Goal: Information Seeking & Learning: Learn about a topic

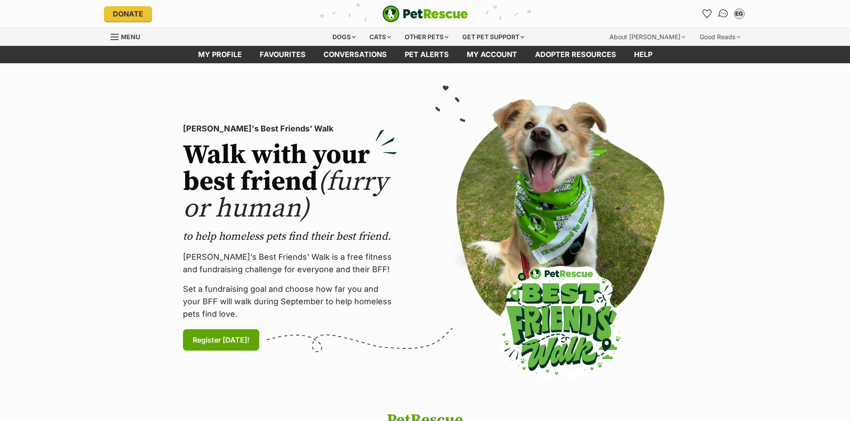
click at [724, 12] on img "Conversations" at bounding box center [723, 14] width 12 height 12
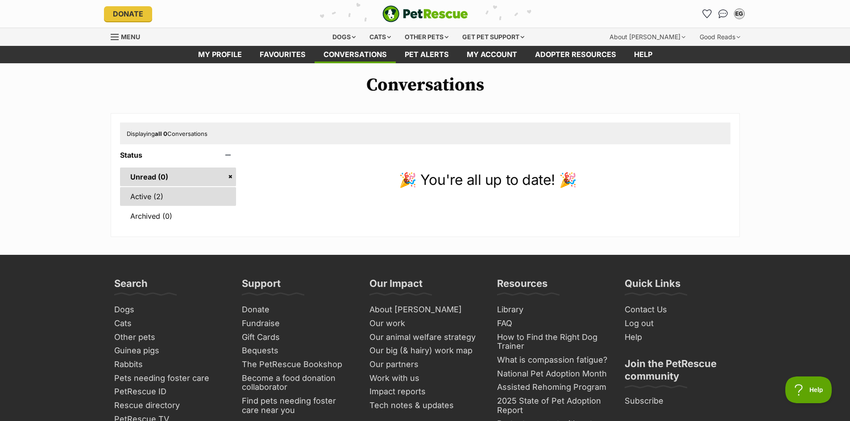
click at [147, 191] on link "Active (2)" at bounding box center [178, 196] width 116 height 19
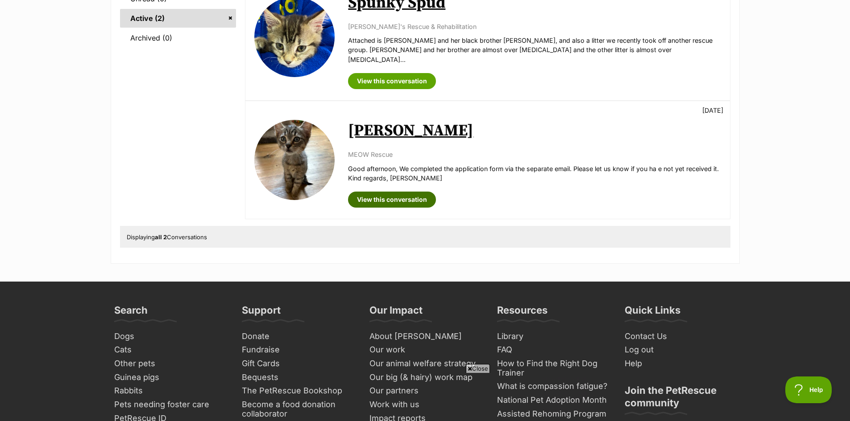
click at [388, 192] on link "View this conversation" at bounding box center [392, 200] width 88 height 16
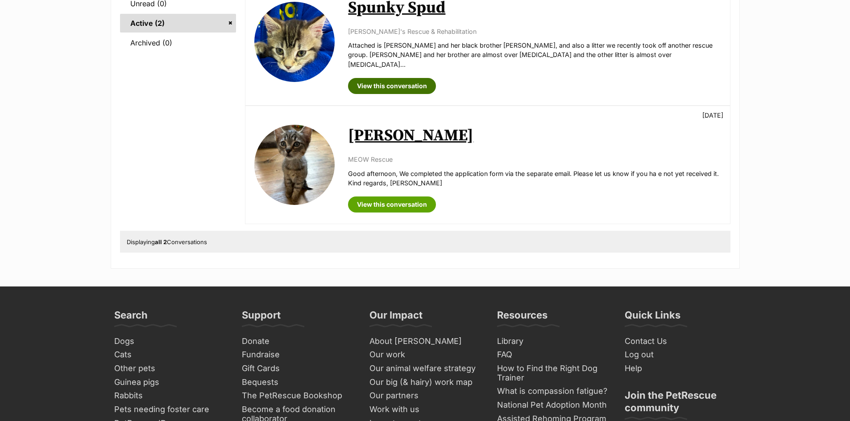
drag, startPoint x: 365, startPoint y: 79, endPoint x: 372, endPoint y: 79, distance: 6.2
click at [365, 79] on link "View this conversation" at bounding box center [392, 86] width 88 height 16
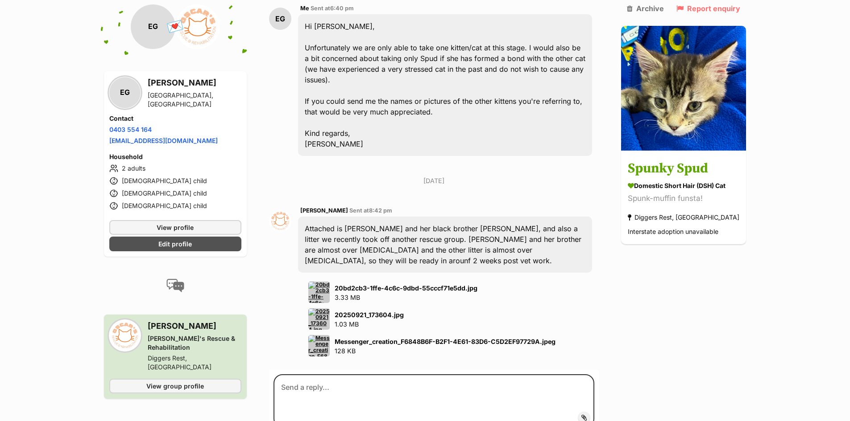
scroll to position [1115, 0]
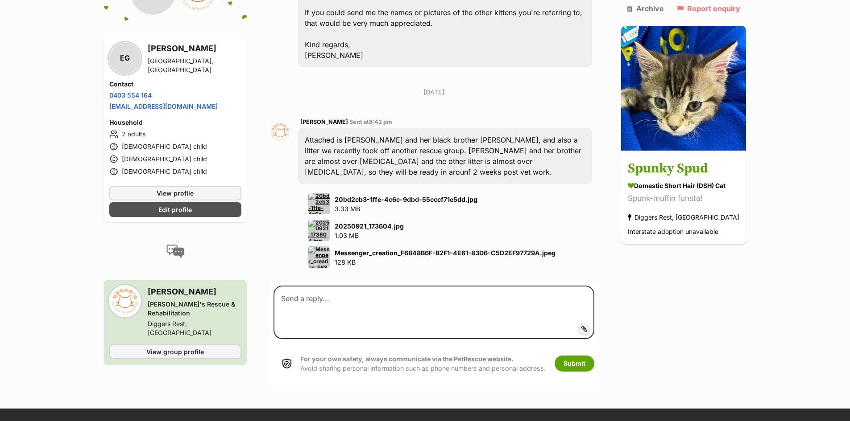
click at [323, 193] on img at bounding box center [318, 203] width 21 height 21
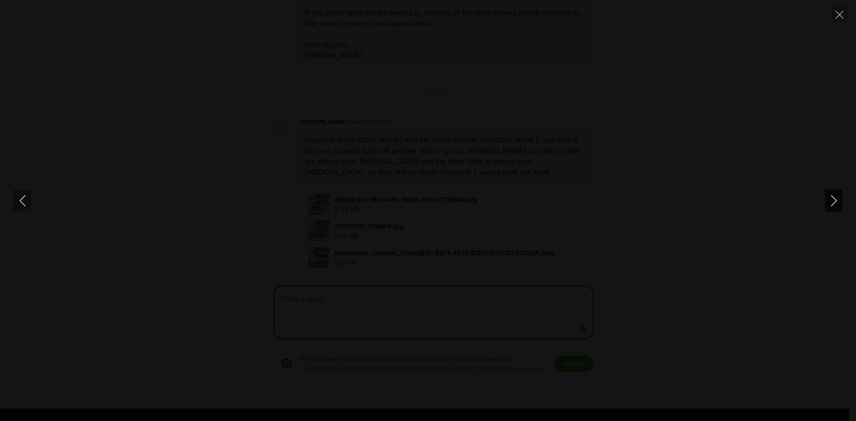
click at [834, 200] on icon "Next" at bounding box center [834, 200] width 11 height 11
click at [841, 12] on icon "Close" at bounding box center [840, 15] width 8 height 8
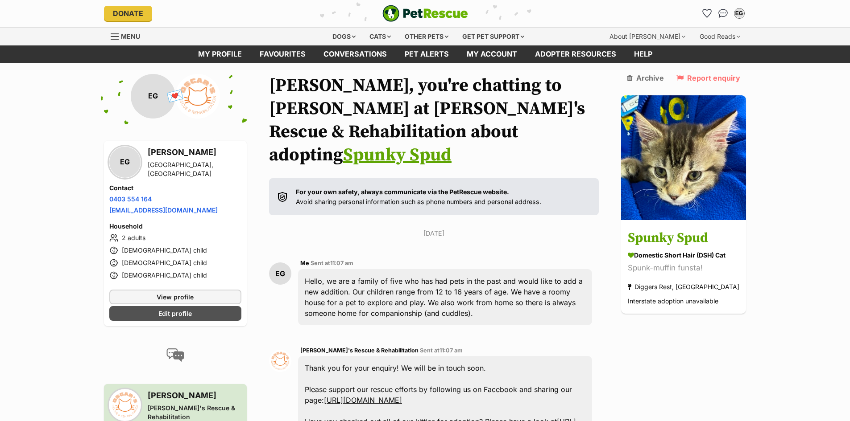
scroll to position [0, 0]
click at [383, 39] on div "Cats" at bounding box center [380, 37] width 34 height 18
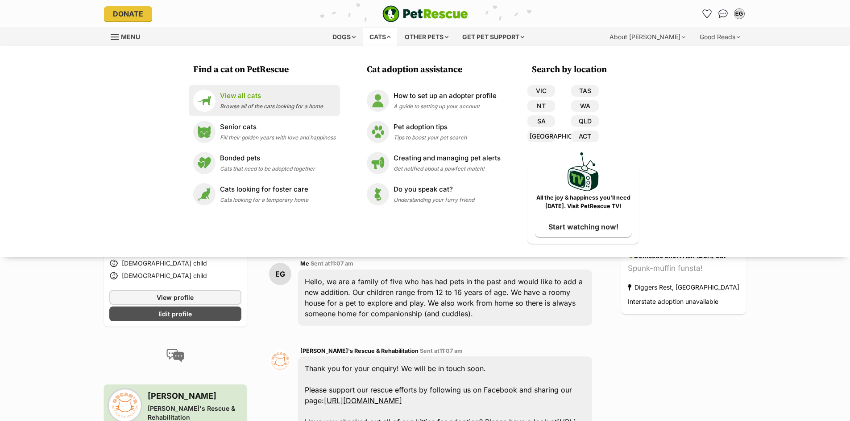
click at [230, 98] on p "View all cats" at bounding box center [271, 96] width 103 height 10
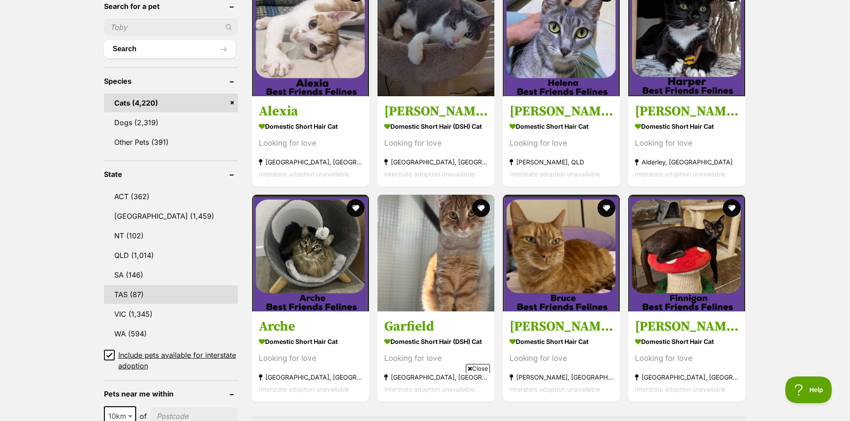
scroll to position [401, 0]
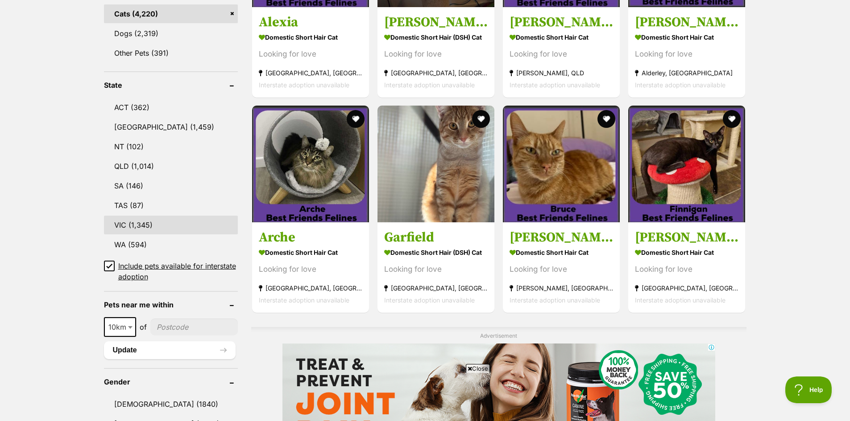
click at [137, 218] on link "VIC (1,345)" at bounding box center [171, 225] width 134 height 19
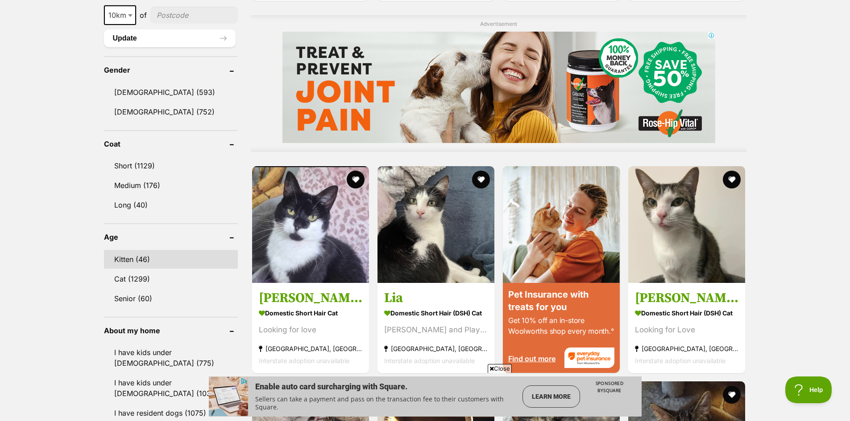
scroll to position [803, 0]
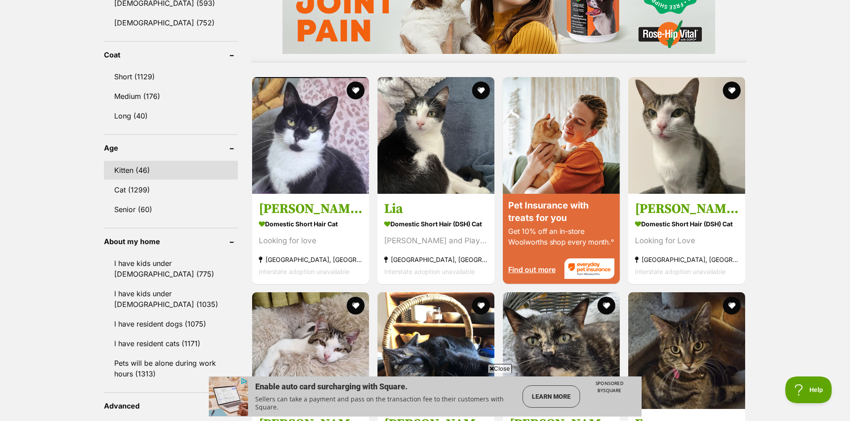
click at [127, 166] on link "Kitten (46)" at bounding box center [171, 170] width 134 height 19
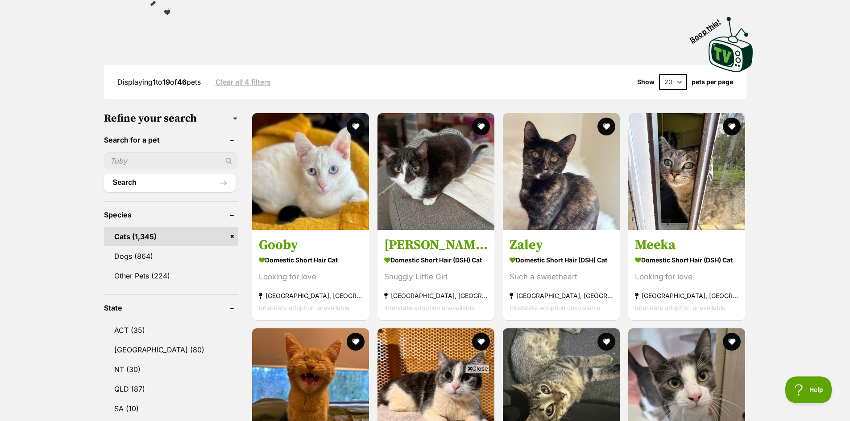
click at [681, 77] on select "20 40 60" at bounding box center [673, 82] width 28 height 16
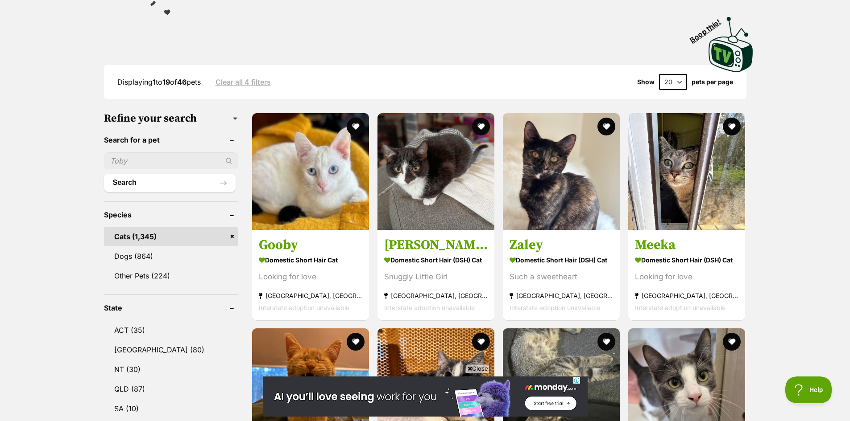
select select "60"
click at [659, 74] on select "20 40 60" at bounding box center [673, 82] width 28 height 16
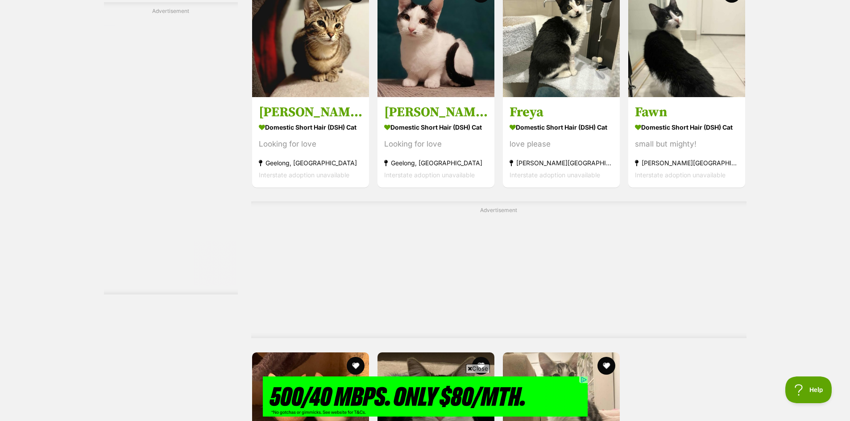
scroll to position [3256, 0]
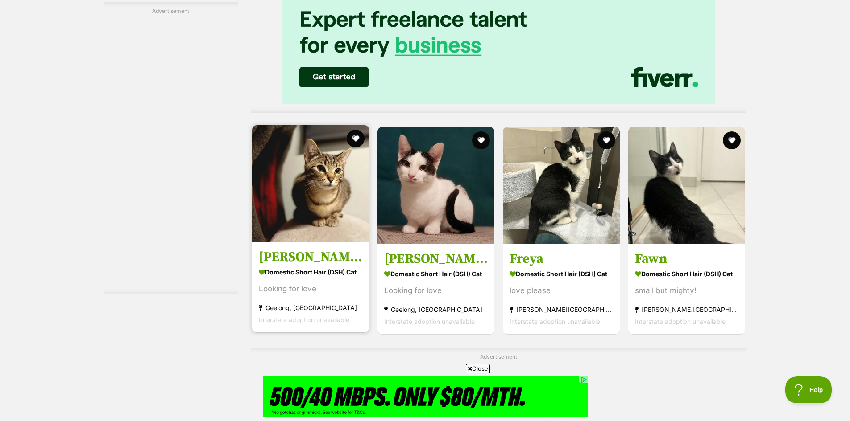
click at [293, 260] on h3 "Miss Marple" at bounding box center [310, 256] width 103 height 17
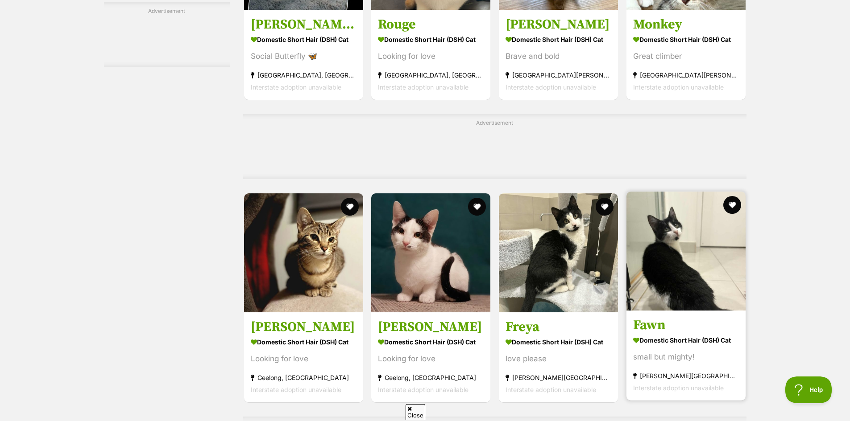
scroll to position [2721, 0]
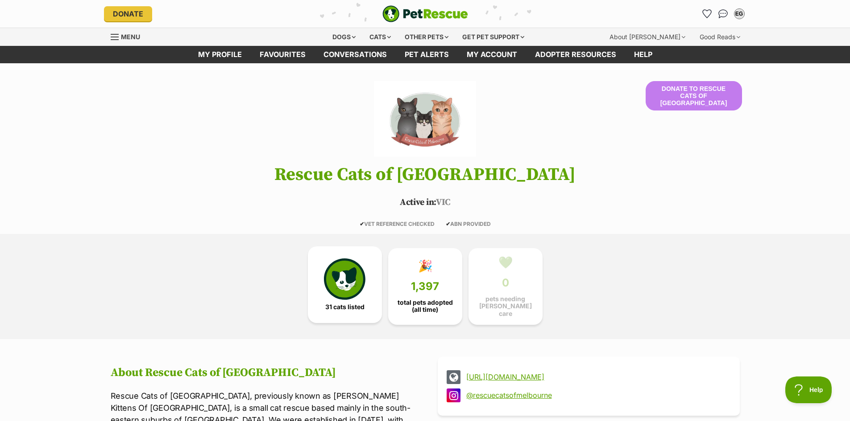
click at [350, 280] on img at bounding box center [344, 279] width 41 height 41
click at [369, 34] on div "Cats" at bounding box center [380, 37] width 34 height 18
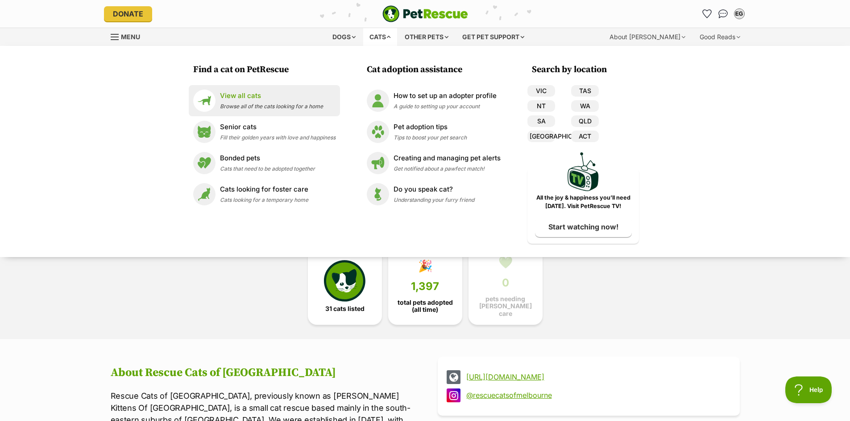
click at [250, 98] on p "View all cats" at bounding box center [271, 96] width 103 height 10
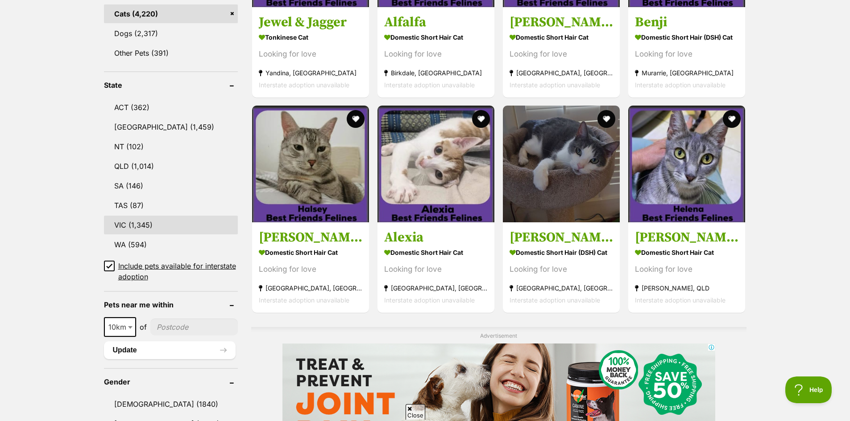
click at [132, 218] on link "VIC (1,345)" at bounding box center [171, 225] width 134 height 19
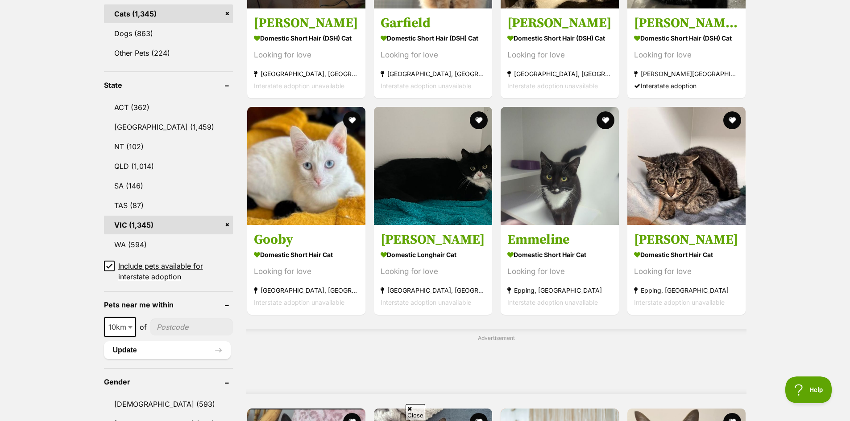
click at [109, 264] on icon at bounding box center [109, 266] width 6 height 6
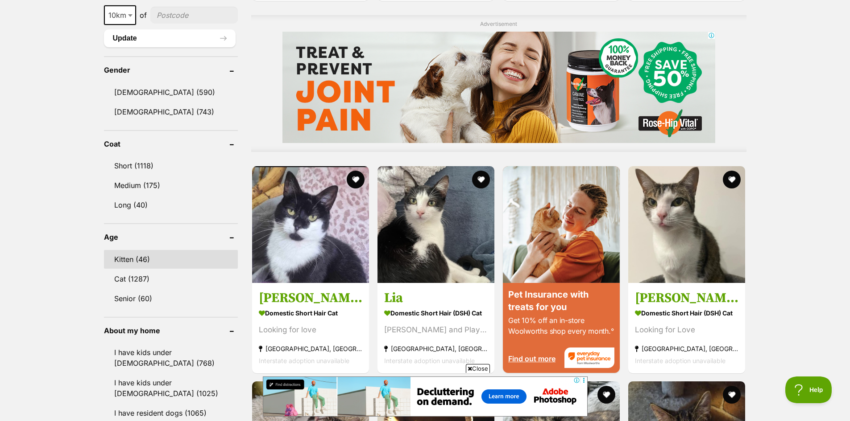
scroll to position [847, 0]
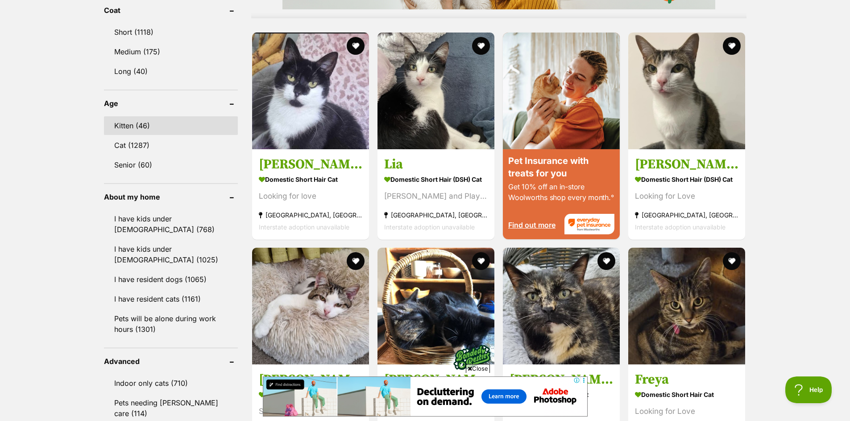
click at [131, 116] on link "Kitten (46)" at bounding box center [171, 125] width 134 height 19
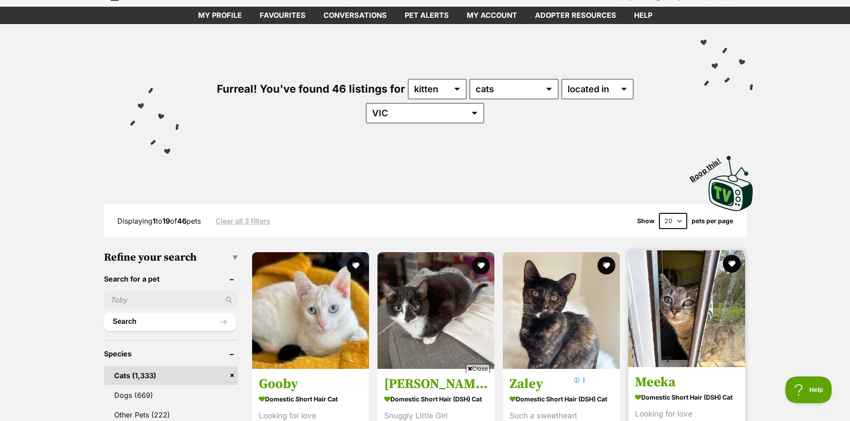
scroll to position [34, 0]
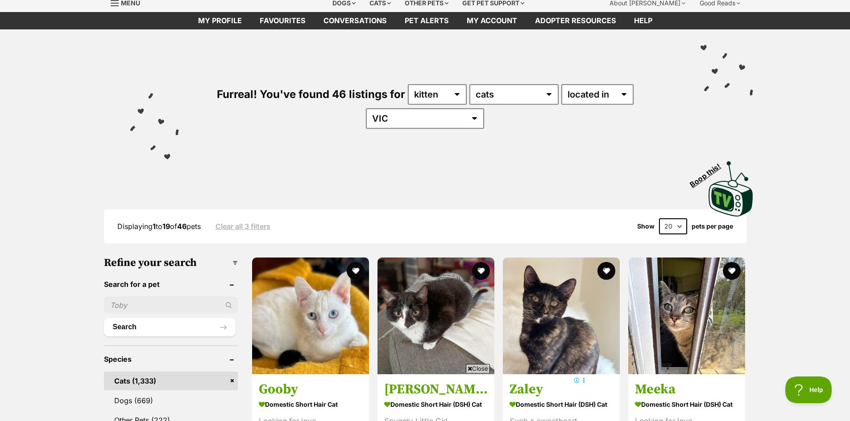
click at [679, 226] on select "20 40 60" at bounding box center [673, 227] width 28 height 16
select select "60"
click at [659, 219] on select "20 40 60" at bounding box center [673, 227] width 28 height 16
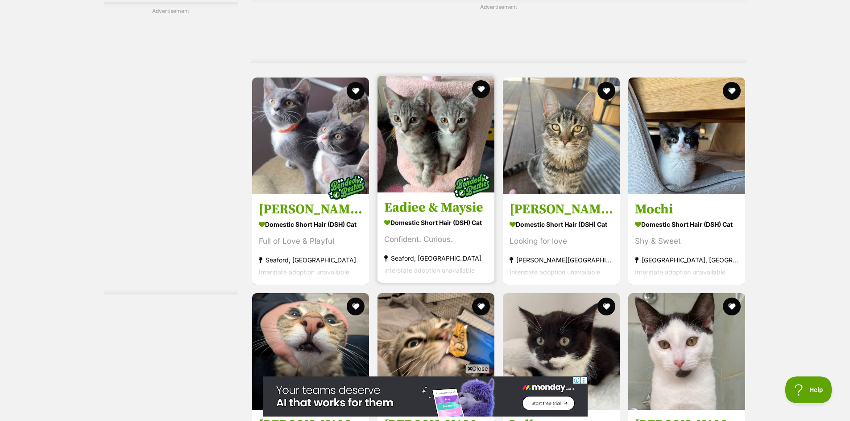
click at [442, 224] on strong "Domestic Short Hair (DSH) Cat" at bounding box center [435, 222] width 103 height 13
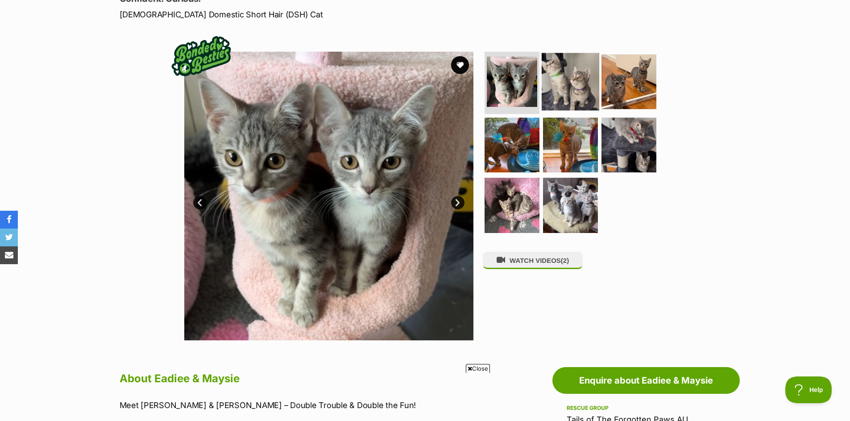
click at [570, 82] on img at bounding box center [570, 82] width 58 height 58
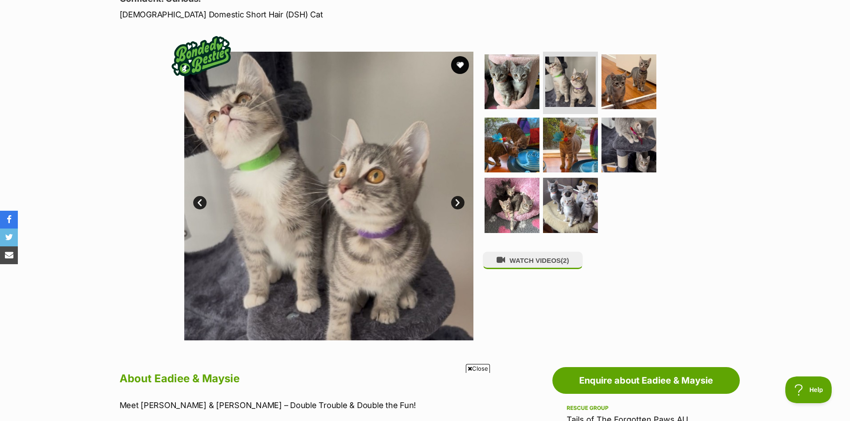
click at [457, 203] on link "Next" at bounding box center [457, 202] width 13 height 13
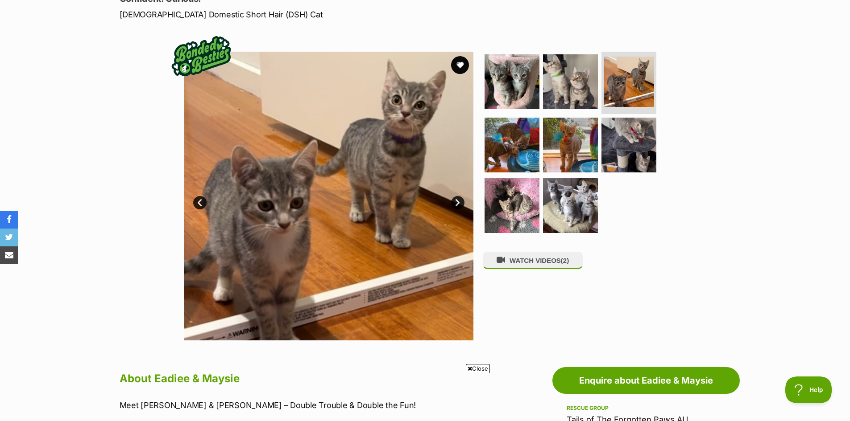
click at [457, 203] on link "Next" at bounding box center [457, 202] width 13 height 13
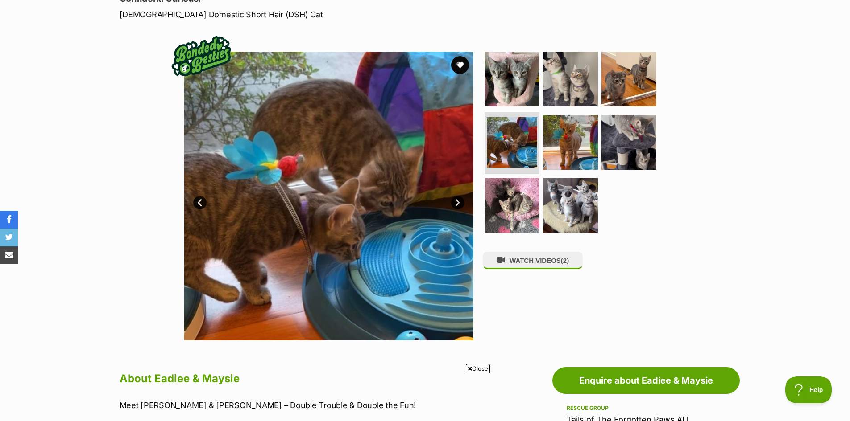
click at [457, 202] on link "Next" at bounding box center [457, 202] width 13 height 13
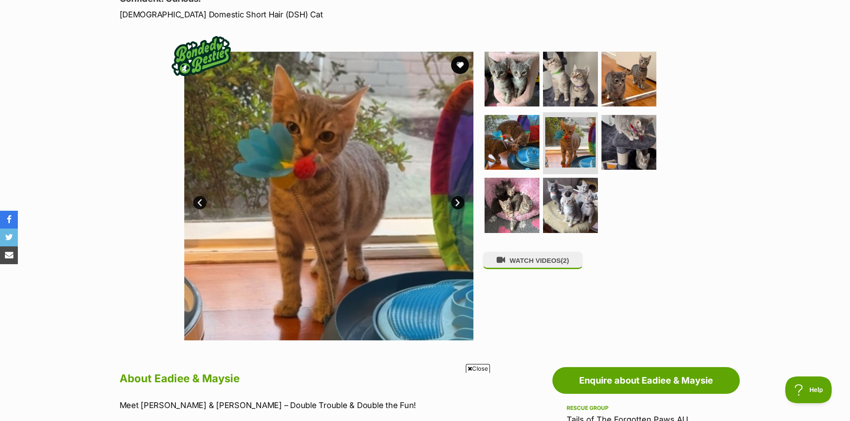
click at [200, 201] on link "Prev" at bounding box center [199, 202] width 13 height 13
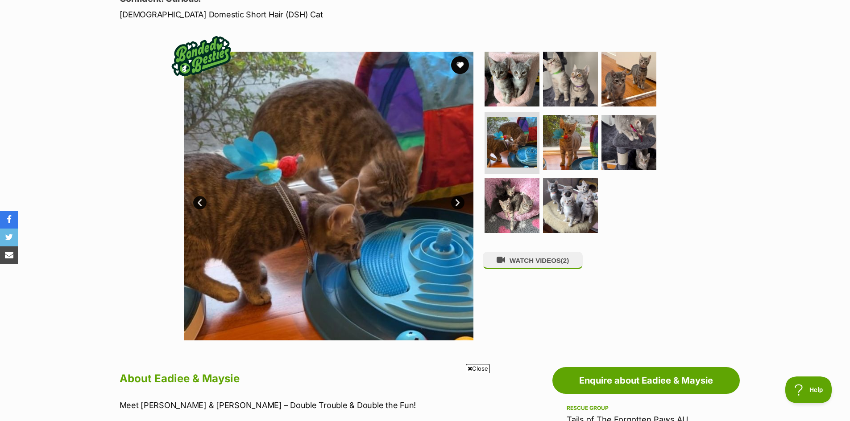
click at [200, 201] on link "Prev" at bounding box center [199, 202] width 13 height 13
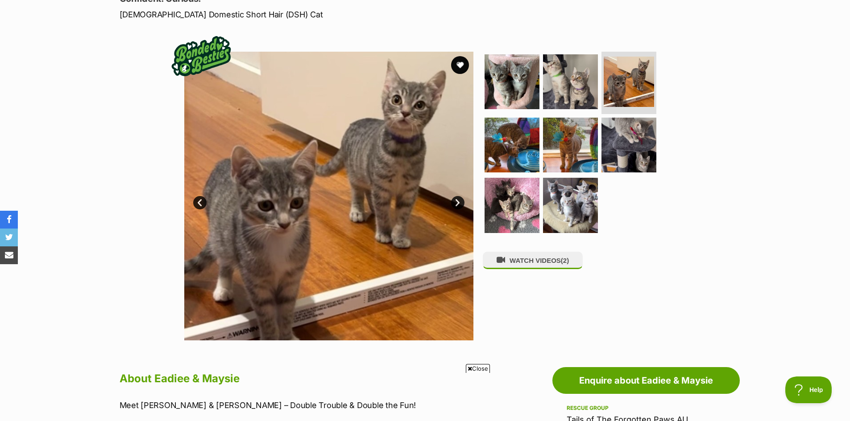
click at [459, 202] on link "Next" at bounding box center [457, 202] width 13 height 13
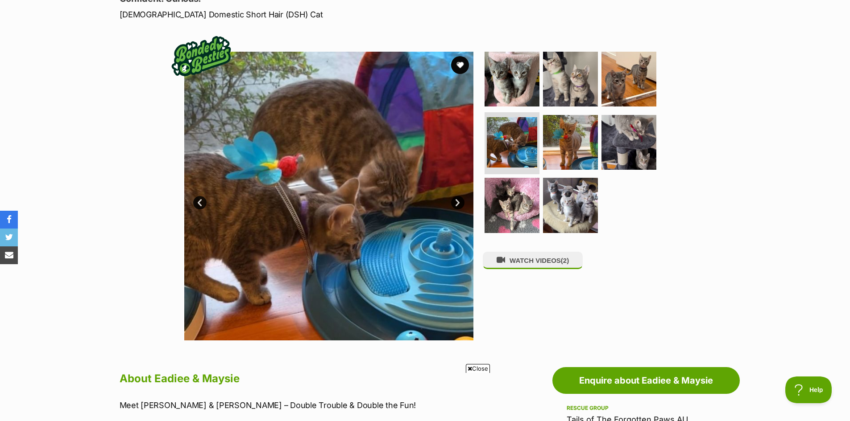
click at [456, 202] on link "Next" at bounding box center [457, 202] width 13 height 13
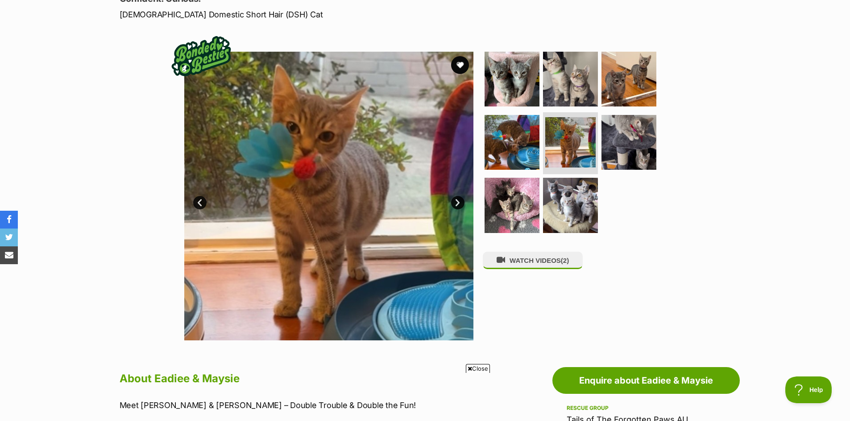
click at [455, 202] on link "Next" at bounding box center [457, 202] width 13 height 13
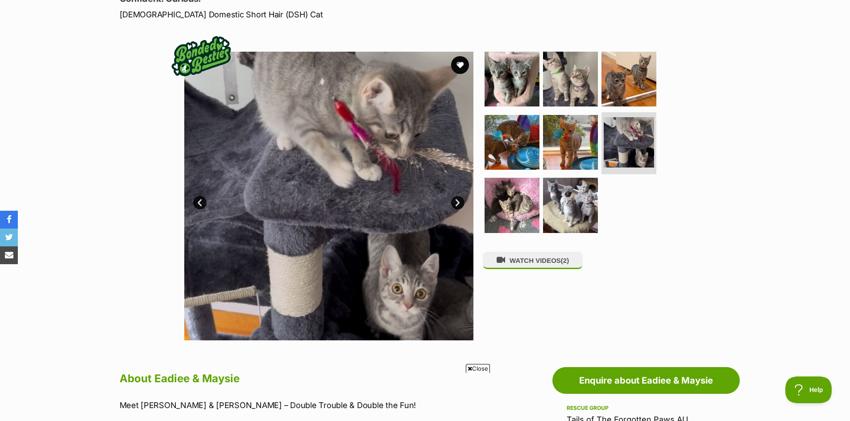
click at [455, 202] on link "Next" at bounding box center [457, 202] width 13 height 13
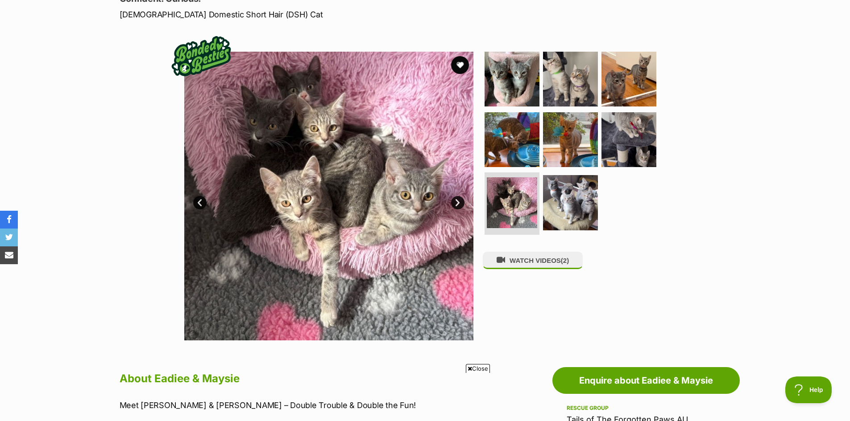
click at [458, 202] on link "Next" at bounding box center [457, 202] width 13 height 13
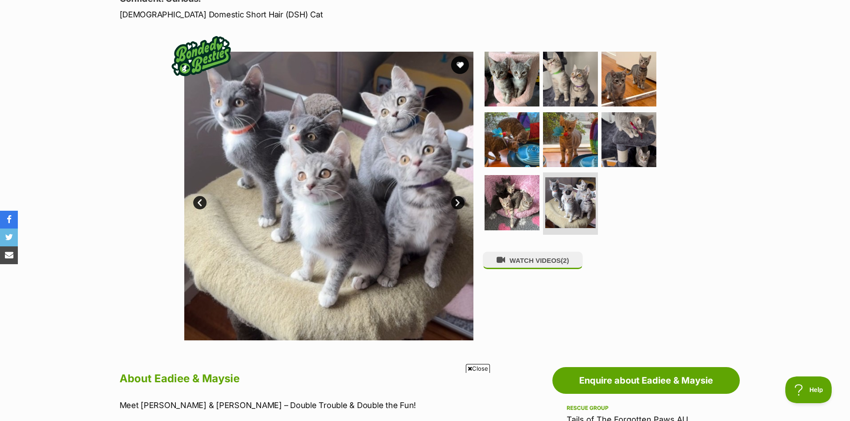
click at [460, 198] on link "Next" at bounding box center [457, 202] width 13 height 13
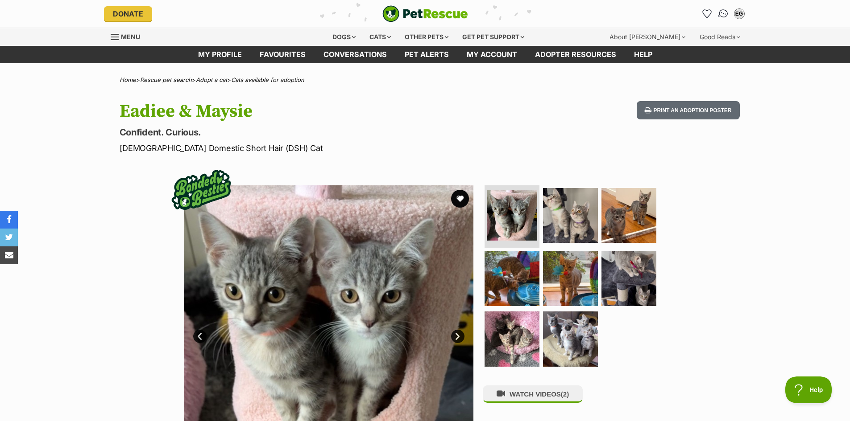
click at [722, 14] on img "Conversations" at bounding box center [723, 14] width 12 height 12
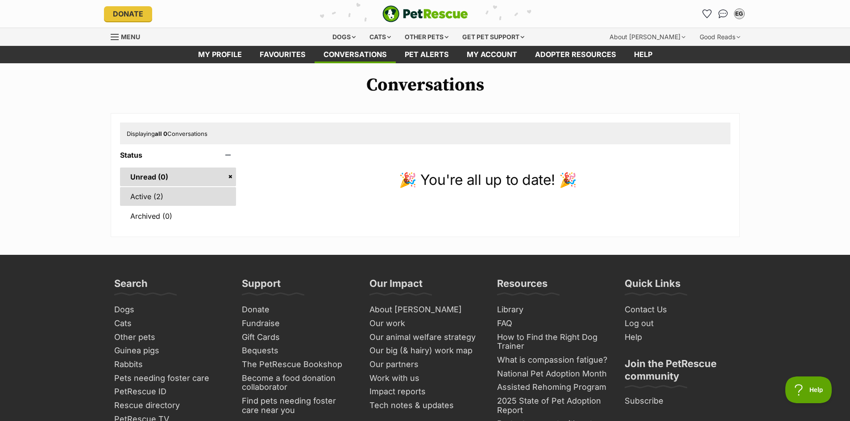
click at [149, 194] on link "Active (2)" at bounding box center [178, 196] width 116 height 19
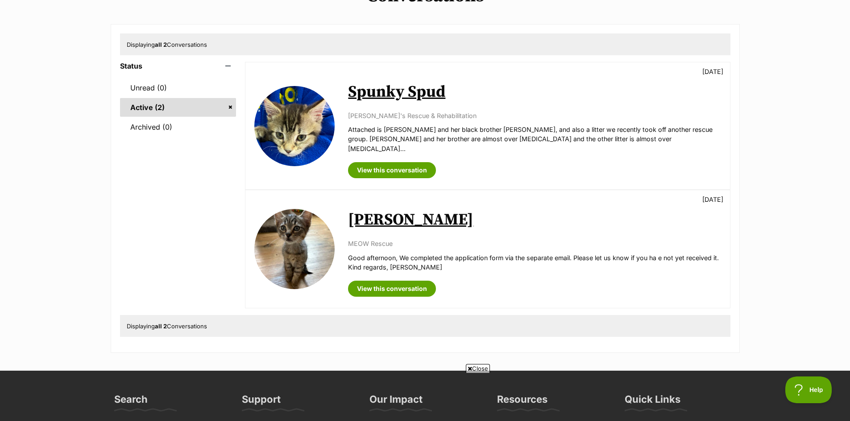
click at [295, 239] on img at bounding box center [294, 249] width 80 height 80
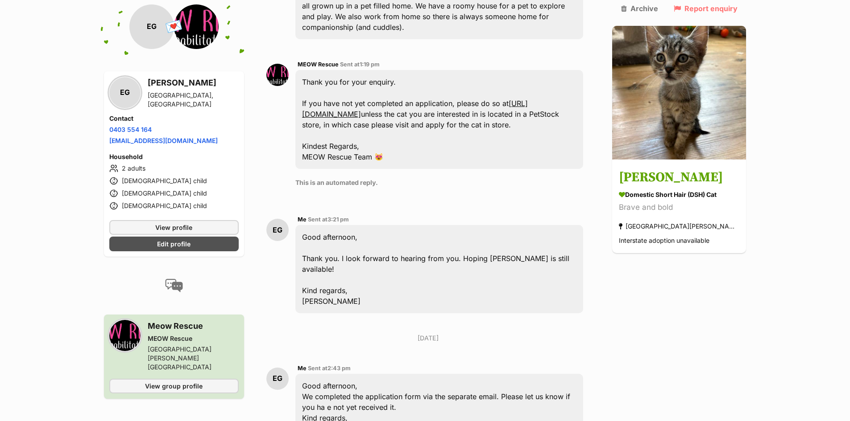
scroll to position [298, 0]
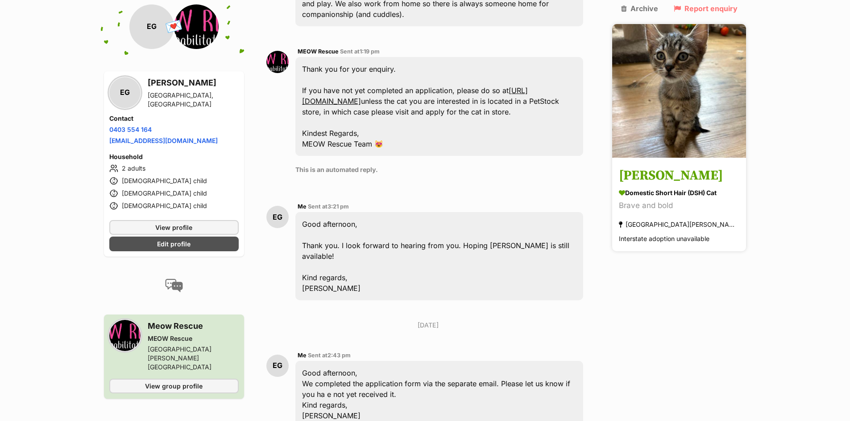
click at [673, 166] on h3 "[PERSON_NAME]" at bounding box center [679, 176] width 120 height 20
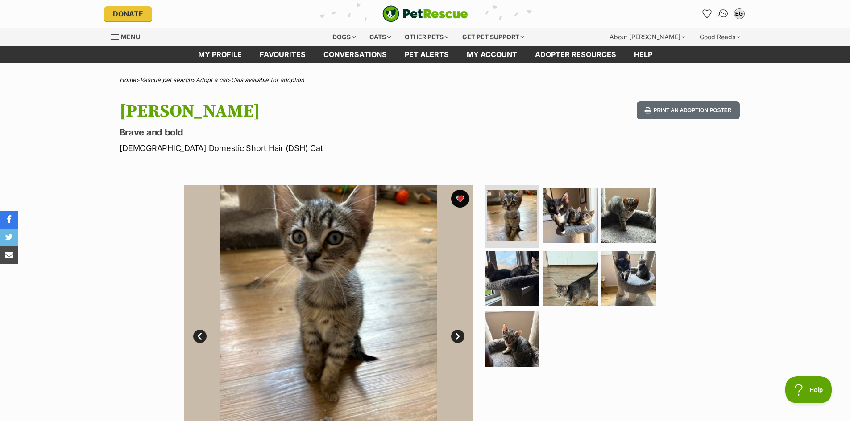
click at [721, 10] on img "Conversations" at bounding box center [723, 14] width 12 height 12
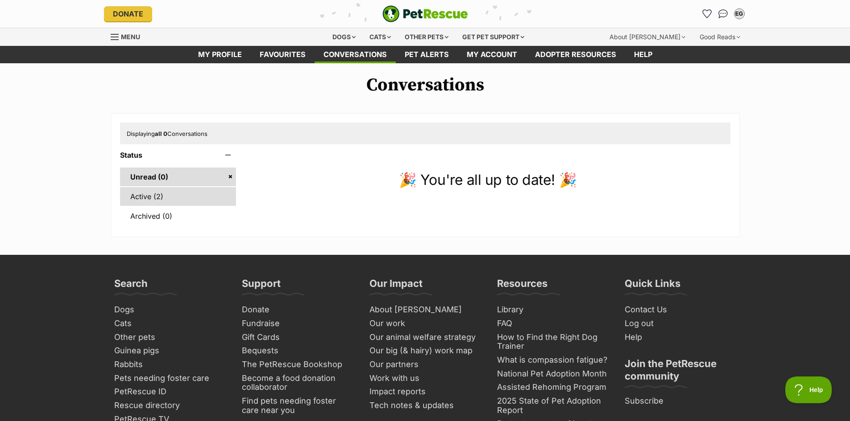
click at [154, 193] on link "Active (2)" at bounding box center [178, 196] width 116 height 19
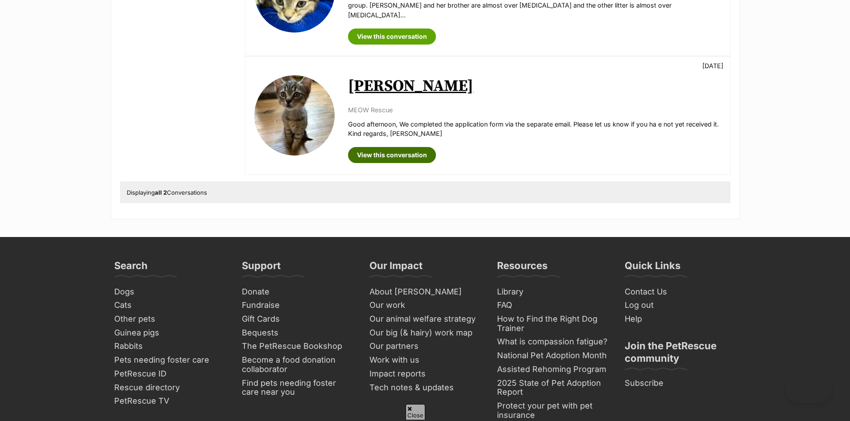
click at [400, 148] on link "View this conversation" at bounding box center [392, 155] width 88 height 16
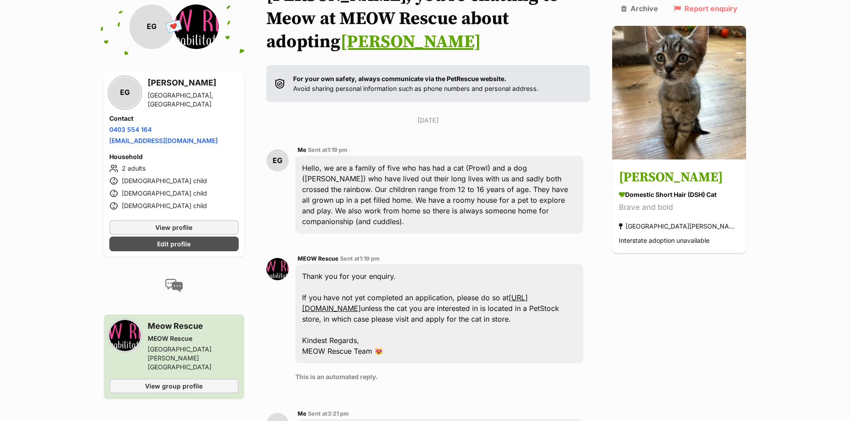
scroll to position [75, 0]
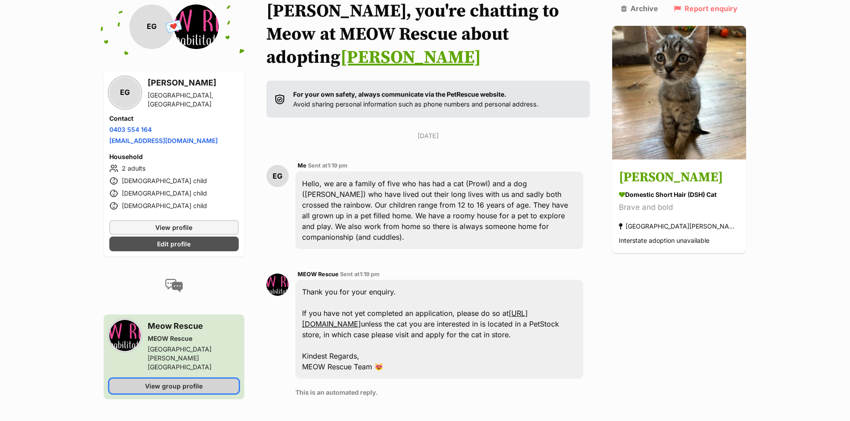
click at [158, 382] on span "View group profile" at bounding box center [174, 386] width 58 height 9
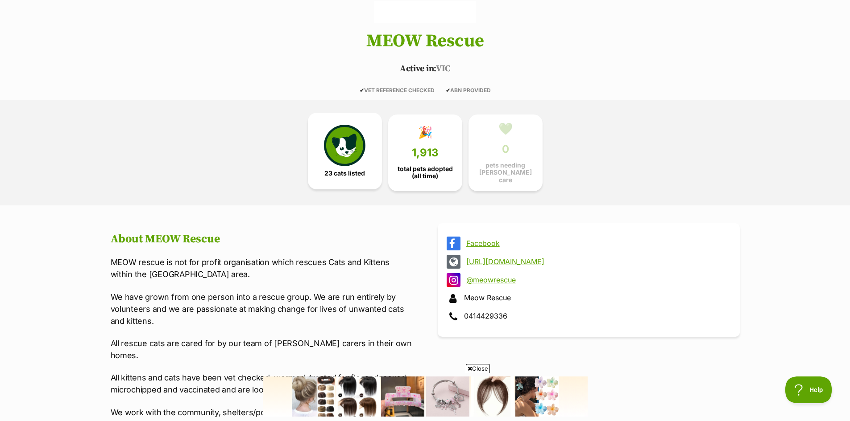
click at [348, 174] on span "23 cats listed" at bounding box center [344, 173] width 41 height 7
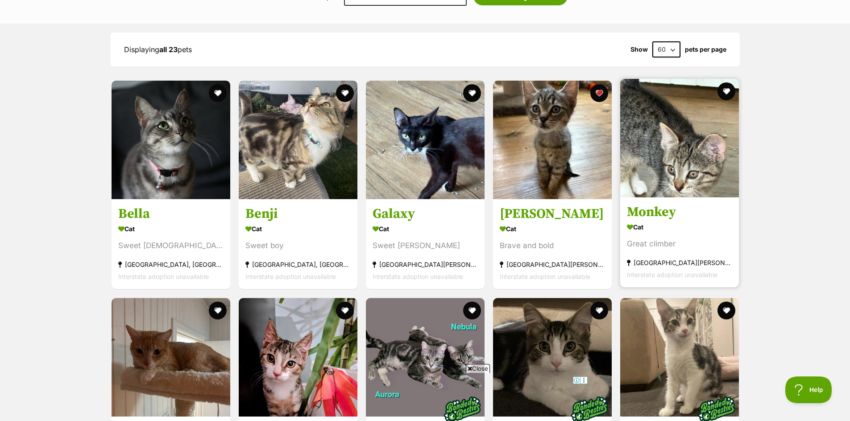
click at [648, 168] on img at bounding box center [679, 138] width 119 height 119
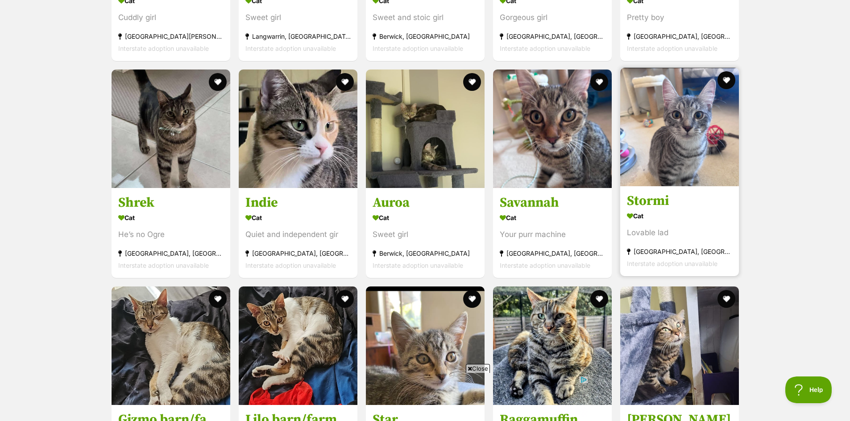
scroll to position [1466, 0]
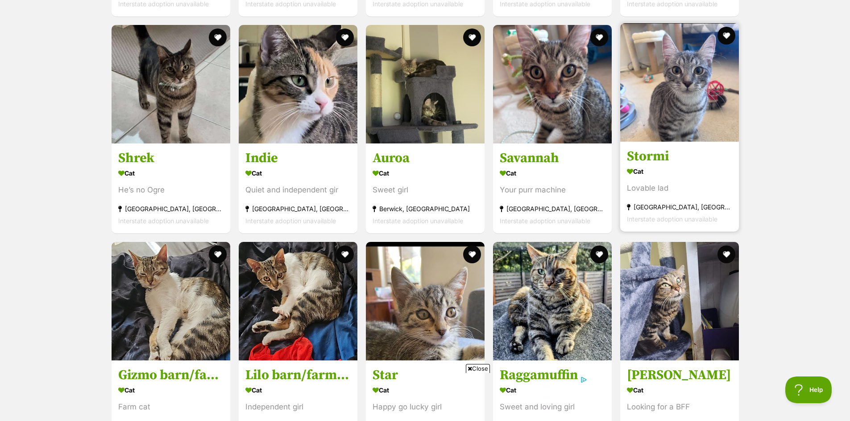
click at [652, 125] on img at bounding box center [679, 82] width 119 height 119
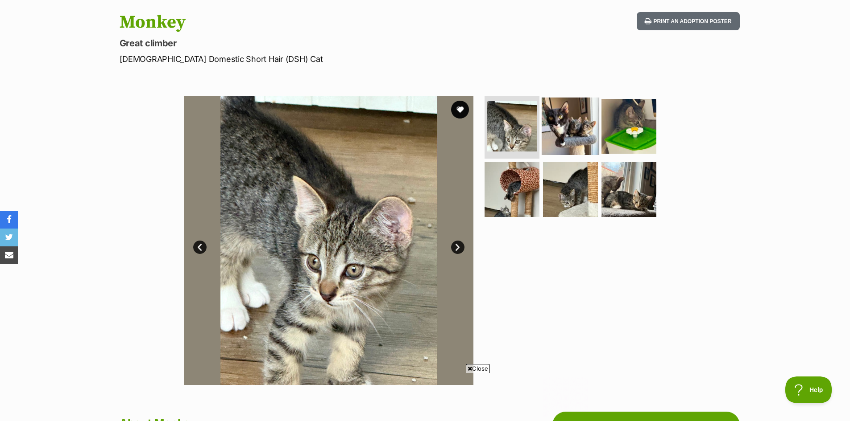
click at [561, 125] on img at bounding box center [570, 127] width 58 height 58
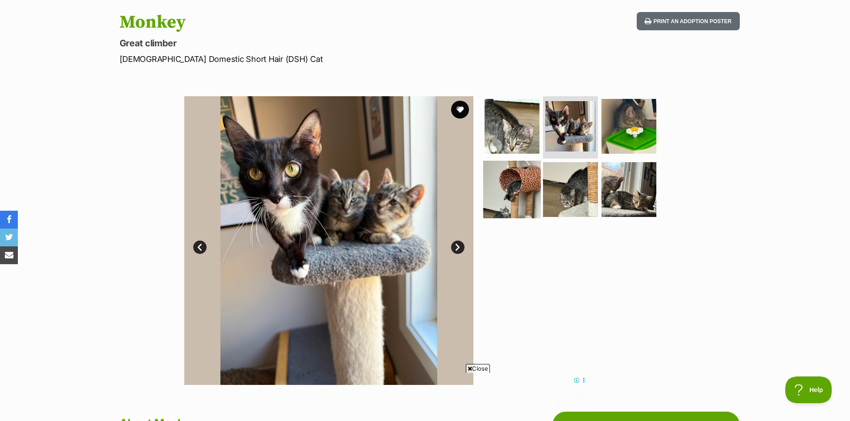
click at [516, 200] on img at bounding box center [512, 190] width 58 height 58
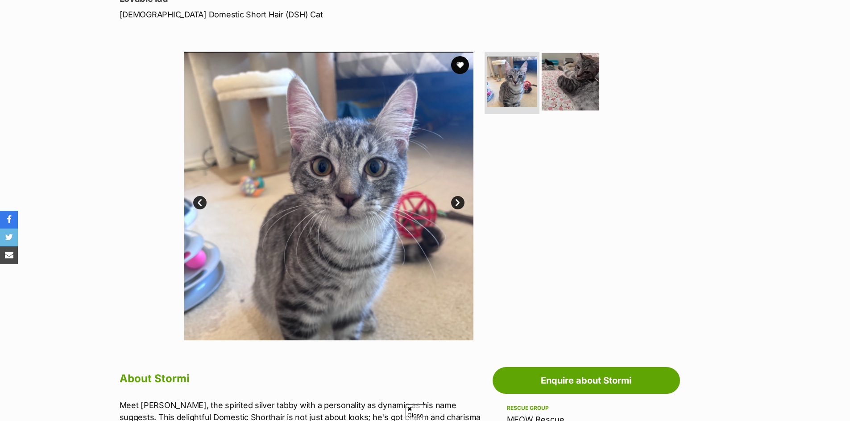
click at [558, 107] on img at bounding box center [570, 82] width 58 height 58
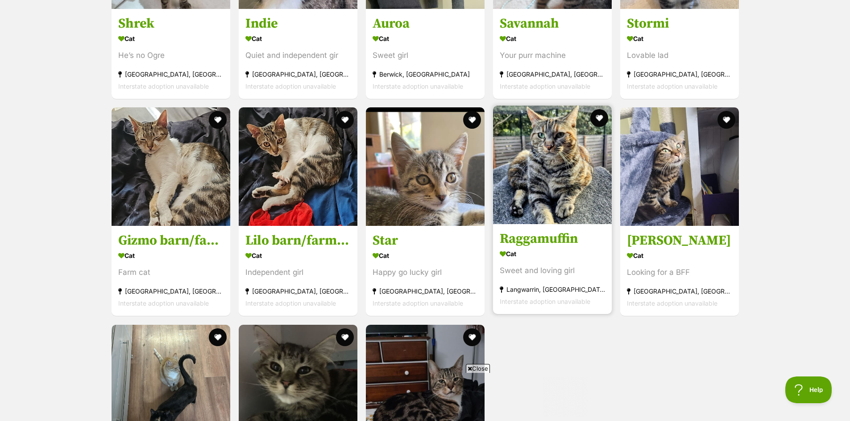
scroll to position [1600, 0]
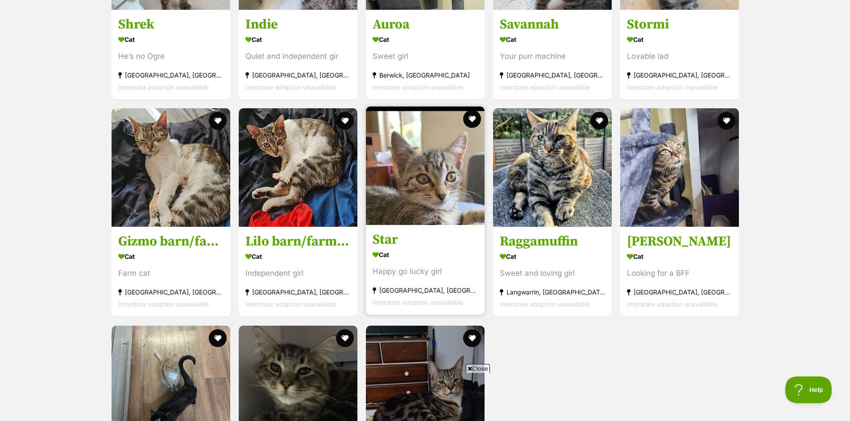
click at [424, 182] on img at bounding box center [425, 166] width 119 height 119
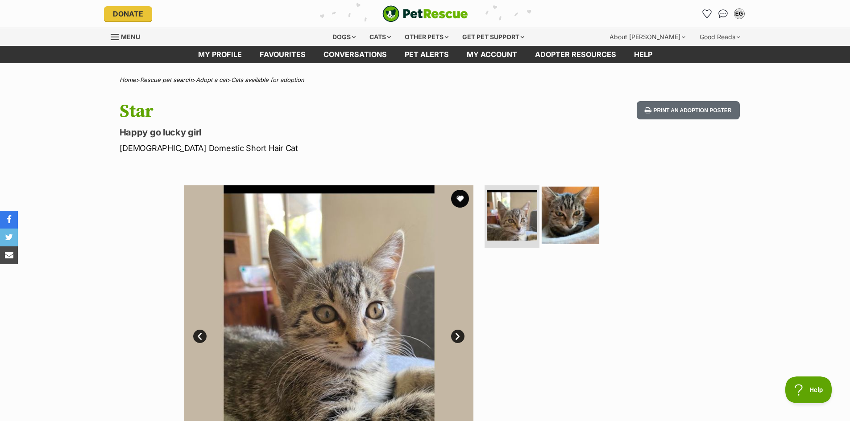
click at [588, 210] on img at bounding box center [570, 216] width 58 height 58
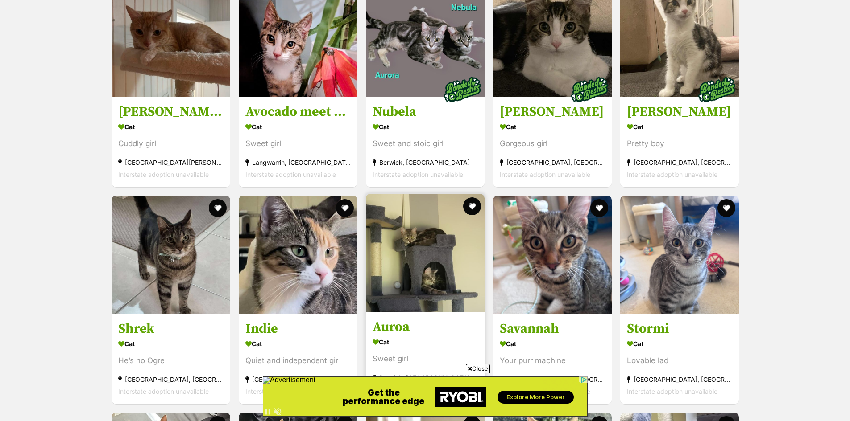
scroll to position [1296, 0]
click at [409, 272] on img at bounding box center [425, 253] width 119 height 119
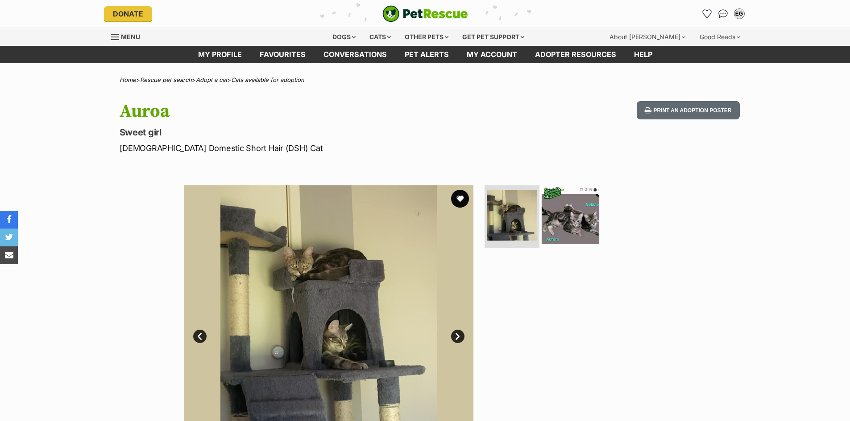
click at [575, 230] on img at bounding box center [570, 216] width 58 height 58
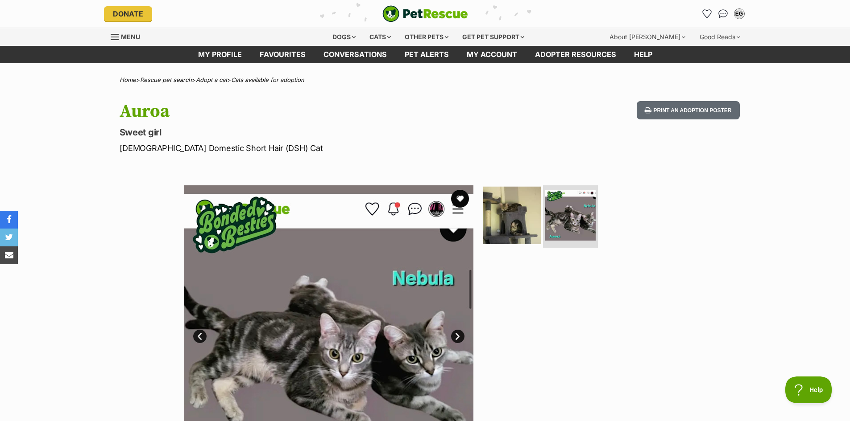
click at [504, 207] on img at bounding box center [512, 216] width 58 height 58
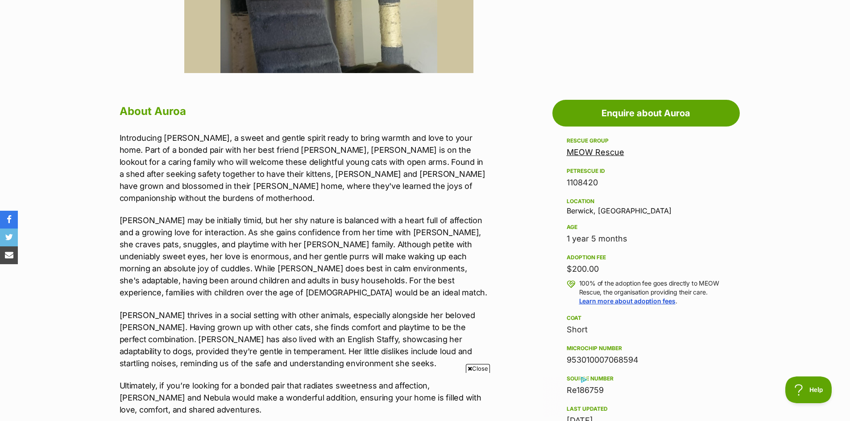
scroll to position [45, 0]
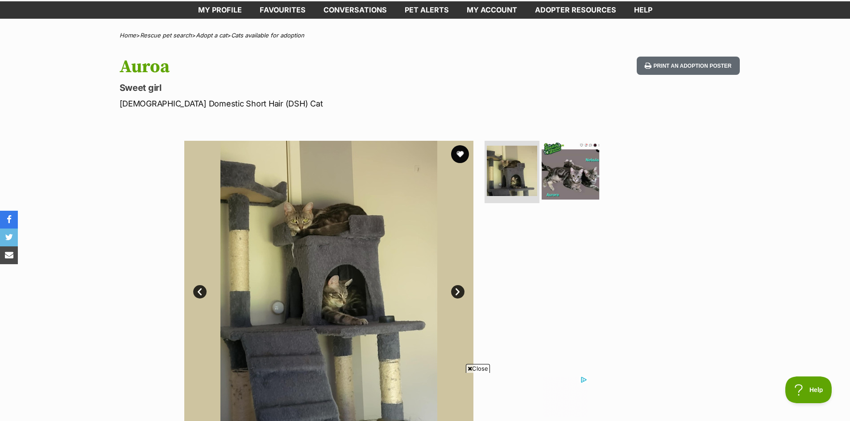
click at [570, 194] on img at bounding box center [570, 171] width 58 height 58
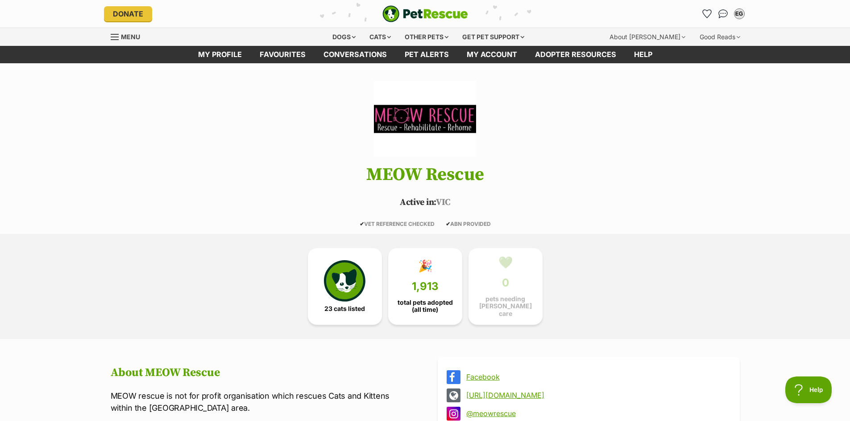
click at [128, 31] on link "Menu" at bounding box center [129, 36] width 36 height 16
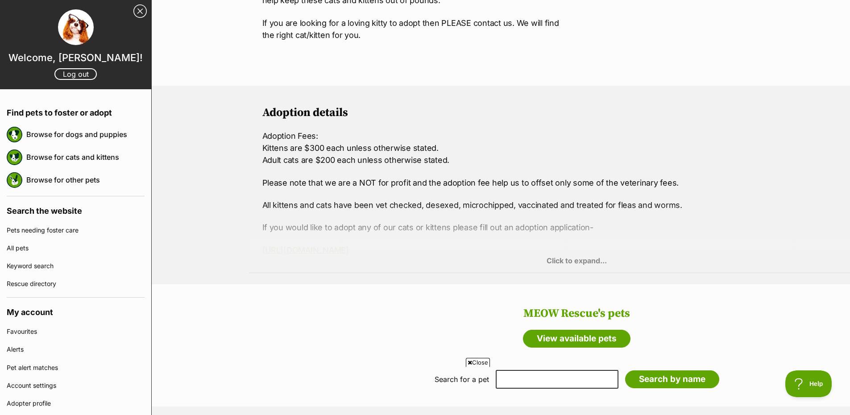
scroll to position [716, 0]
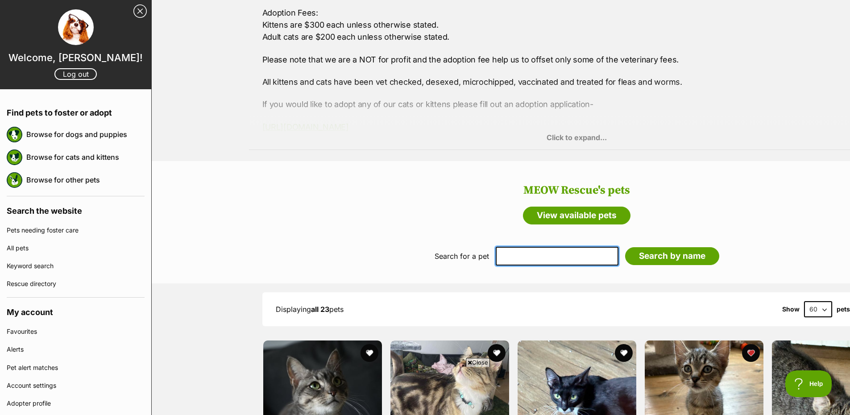
click at [517, 247] on input "text" at bounding box center [556, 256] width 123 height 19
type input "lucy"
click at [625, 247] on input "Search by name" at bounding box center [672, 256] width 94 height 18
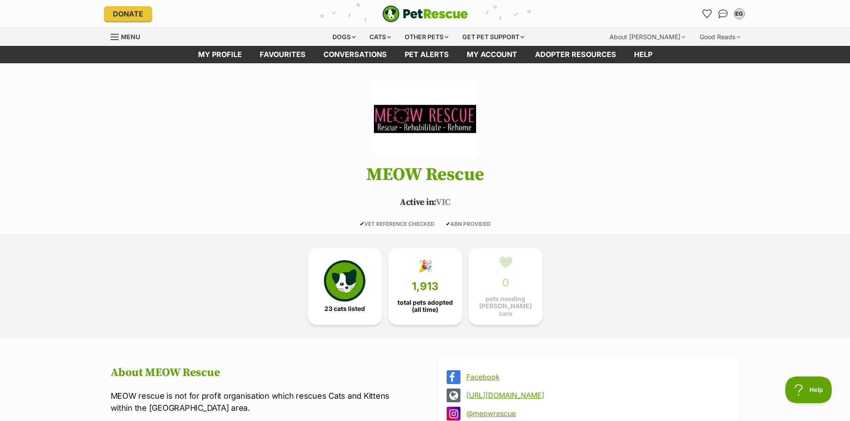
click at [406, 12] on img "PetRescue" at bounding box center [425, 13] width 86 height 17
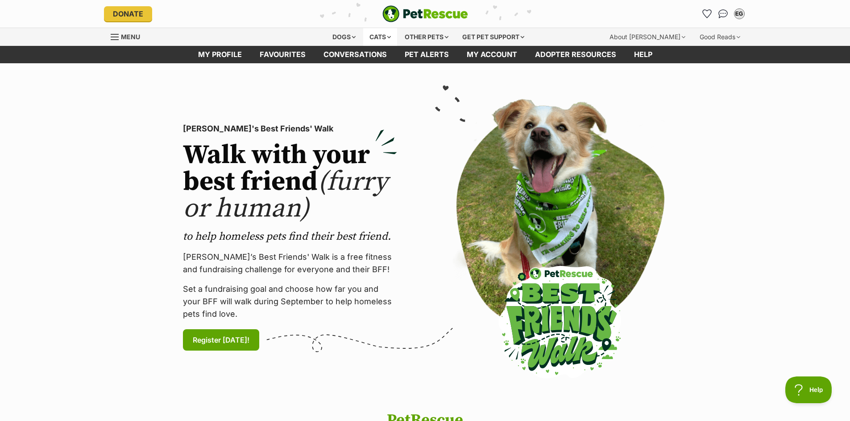
click at [379, 36] on div "Cats" at bounding box center [380, 37] width 34 height 18
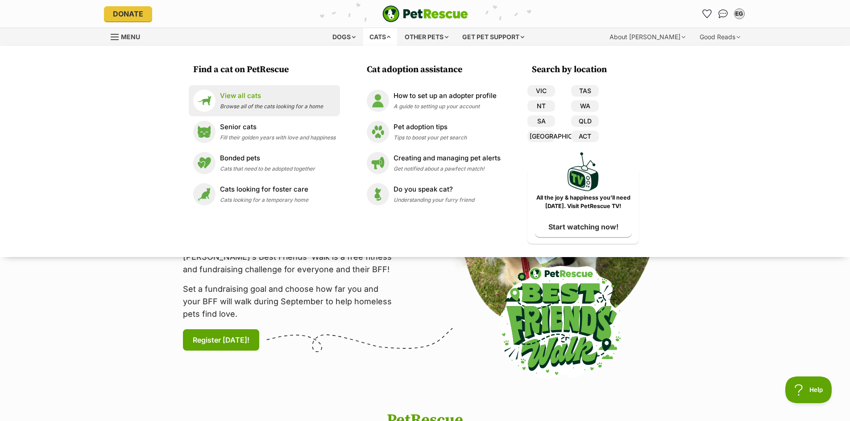
click at [247, 102] on div "View all cats Browse all of the cats looking for a home" at bounding box center [271, 100] width 103 height 19
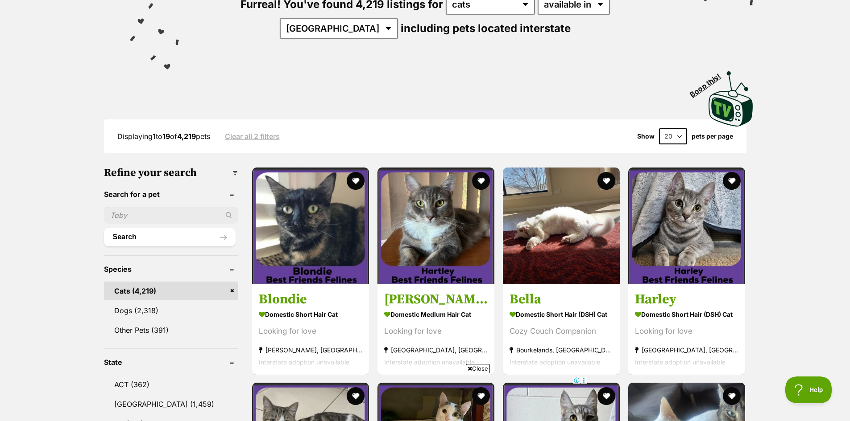
scroll to position [134, 0]
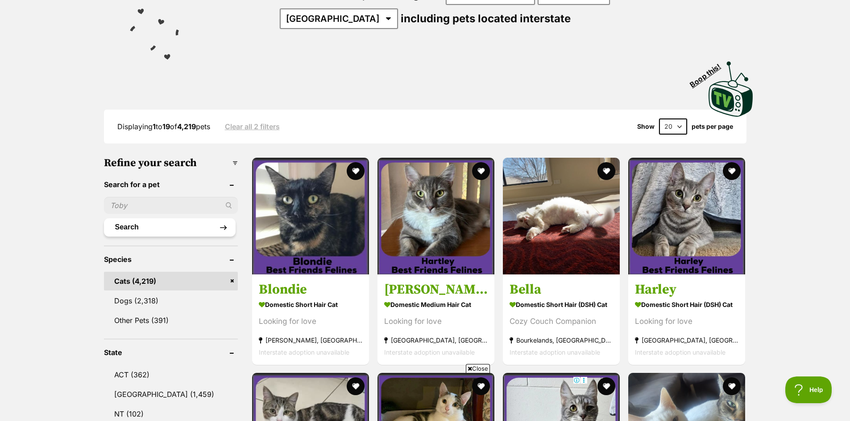
click at [129, 229] on button "Search" at bounding box center [170, 228] width 132 height 18
click at [140, 194] on ul "Search" at bounding box center [171, 213] width 134 height 48
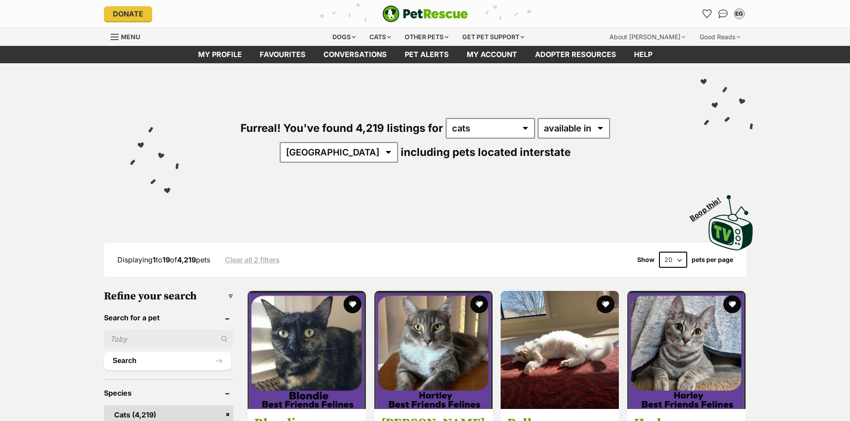
drag, startPoint x: 0, startPoint y: 0, endPoint x: 128, endPoint y: 340, distance: 363.4
click at [128, 340] on input "text" at bounding box center [169, 339] width 130 height 17
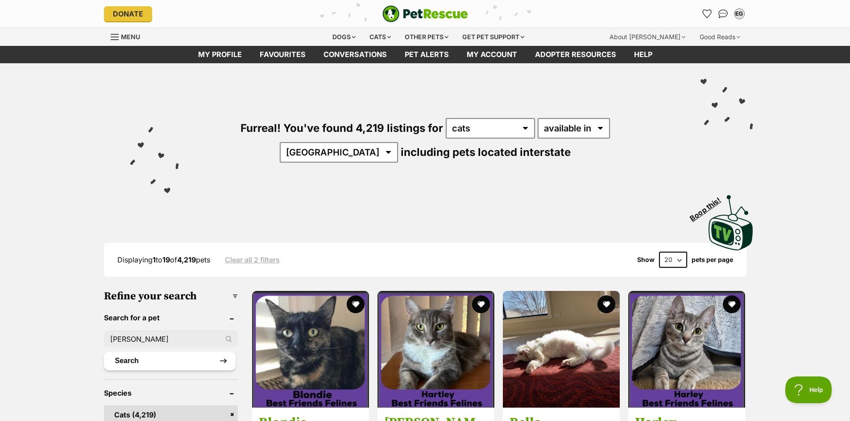
type input "[PERSON_NAME]"
click at [123, 356] on button "Search" at bounding box center [170, 361] width 132 height 18
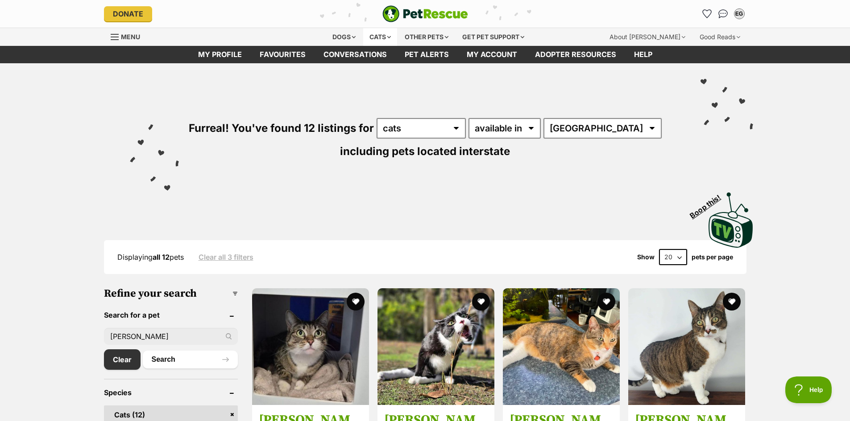
click at [380, 33] on div "Cats" at bounding box center [380, 37] width 34 height 18
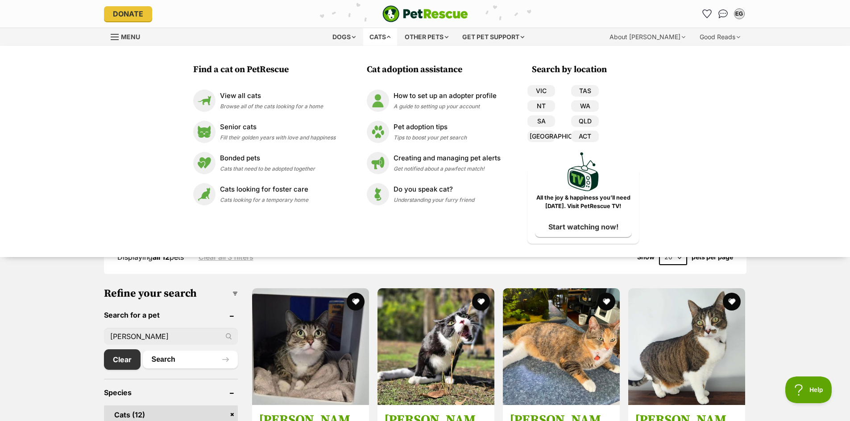
click at [707, 161] on div "Find a cat on PetRescue View all cats Browse all of the cats looking for a home…" at bounding box center [425, 151] width 850 height 211
